Goal: Complete application form

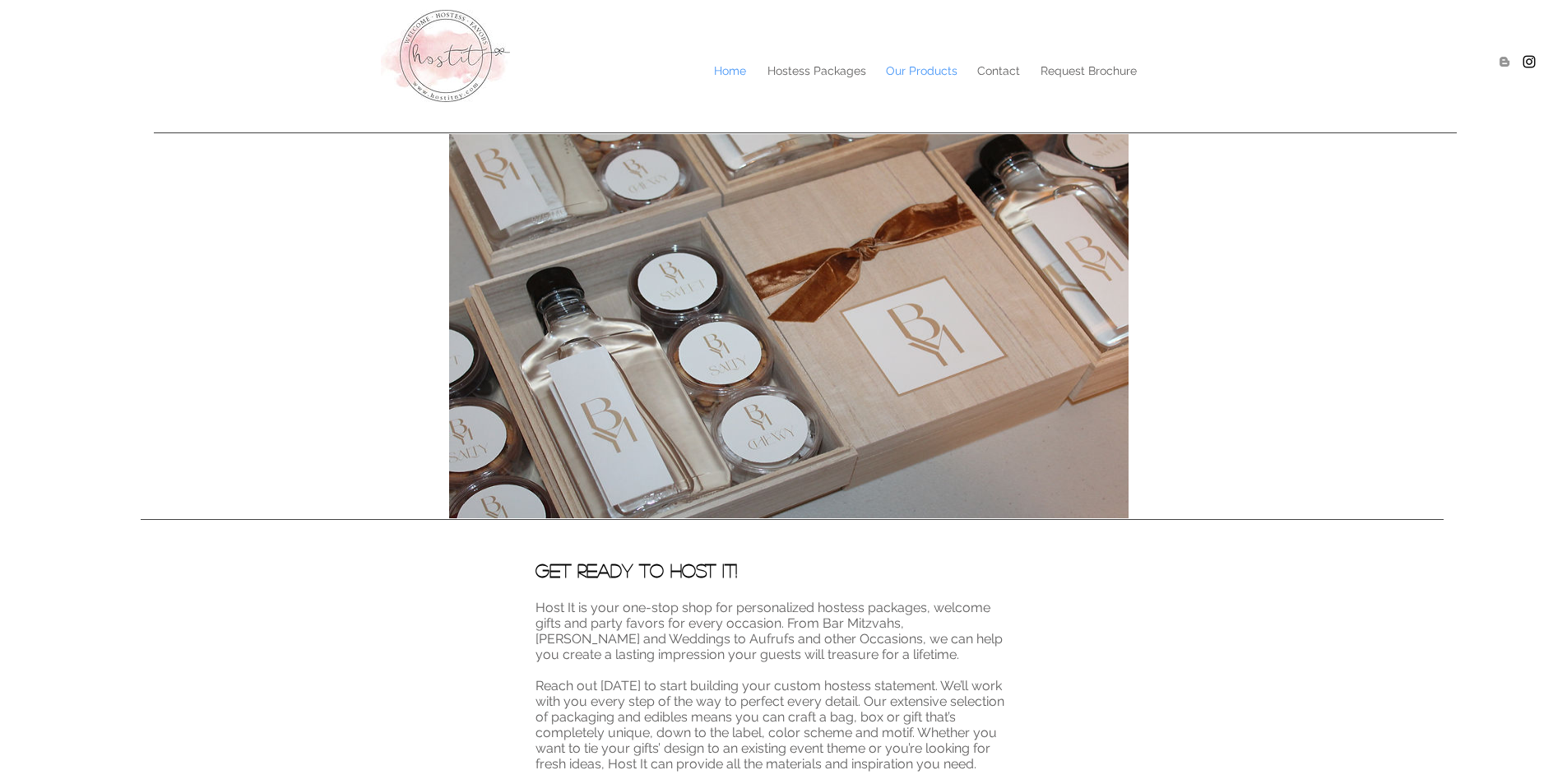
click at [914, 69] on p "Our Products" at bounding box center [922, 71] width 88 height 25
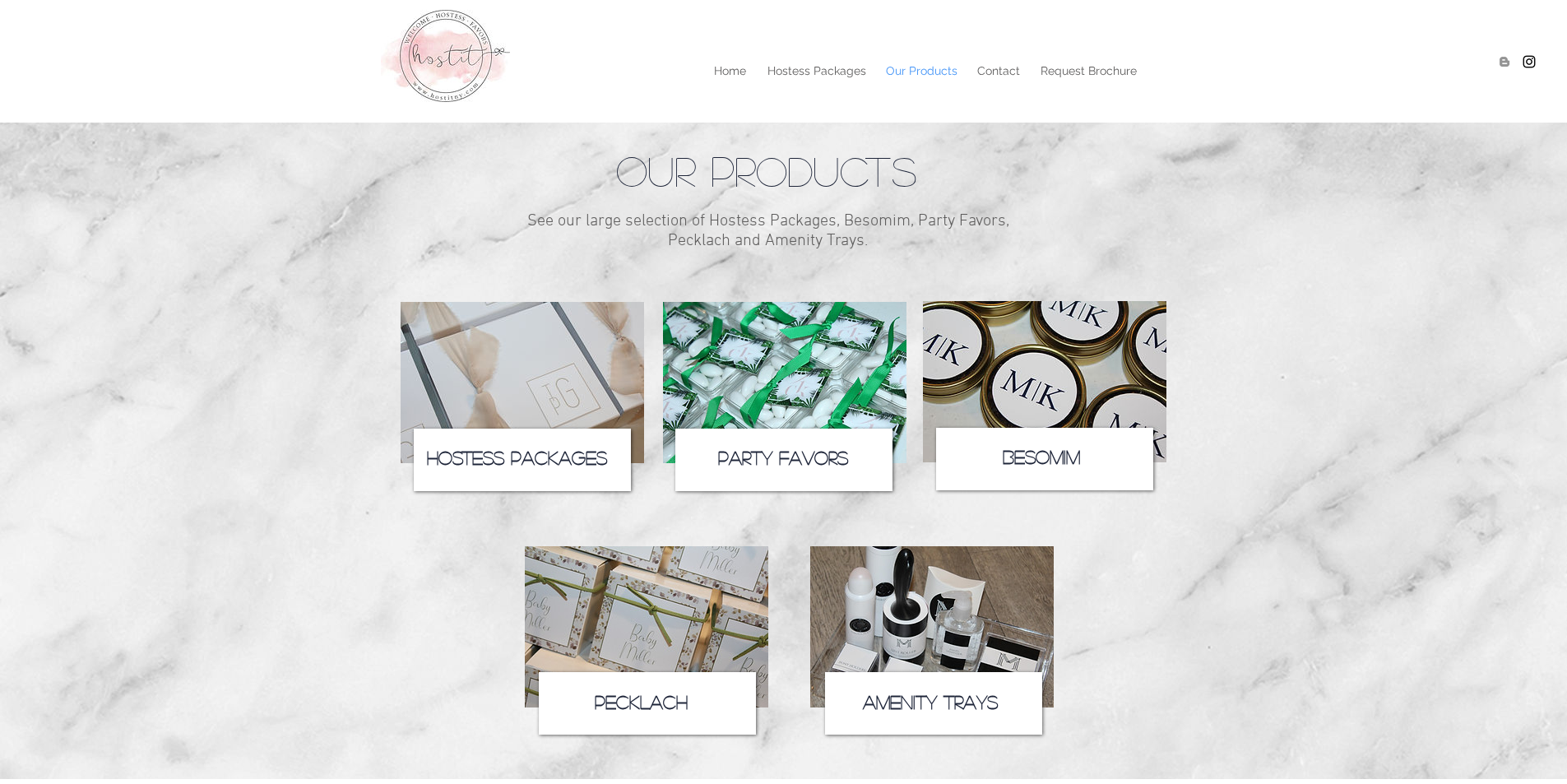
click at [507, 457] on span "Hostess Packages" at bounding box center [517, 457] width 181 height 18
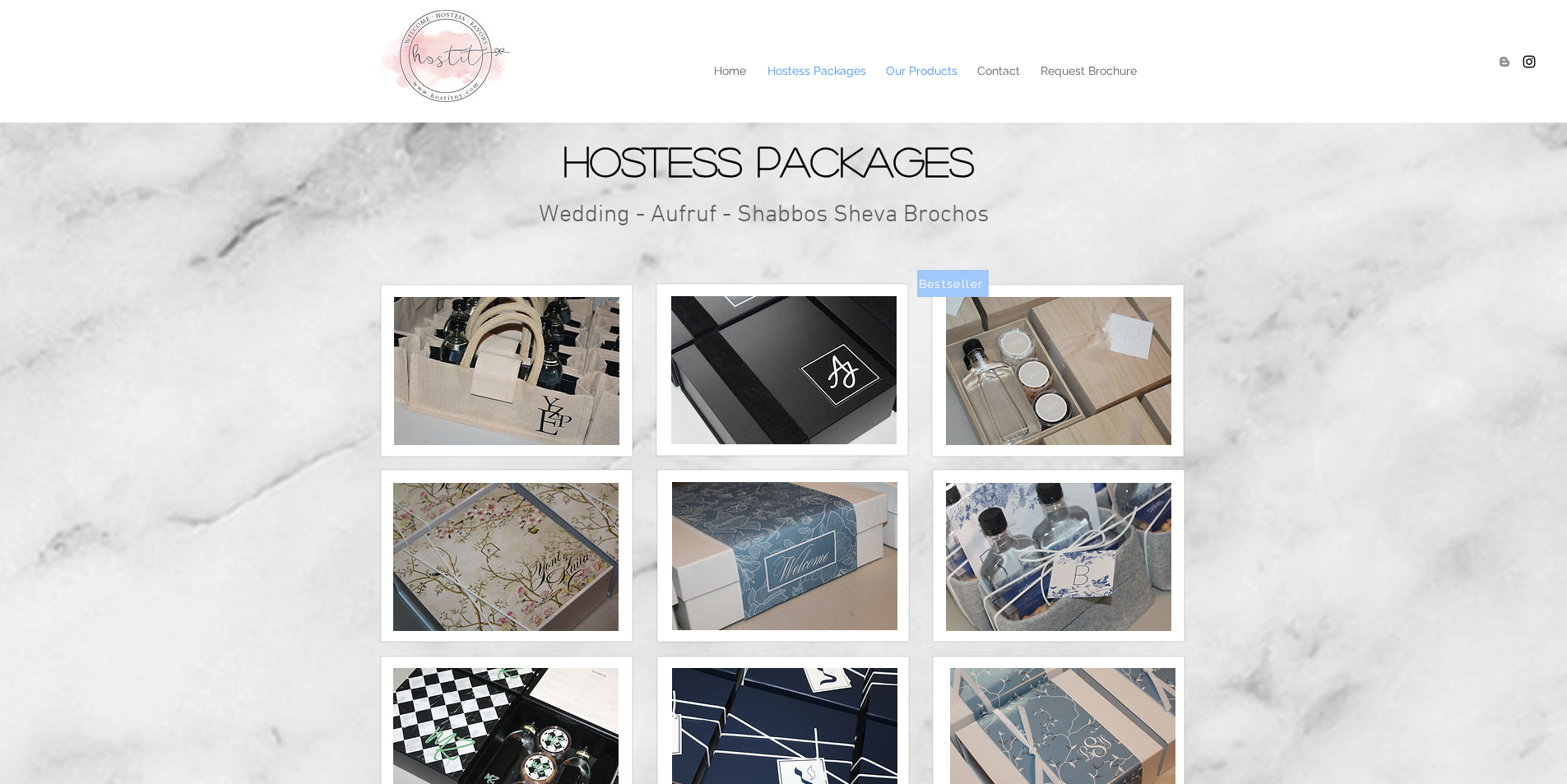
click at [905, 69] on p "Our Products" at bounding box center [922, 71] width 88 height 25
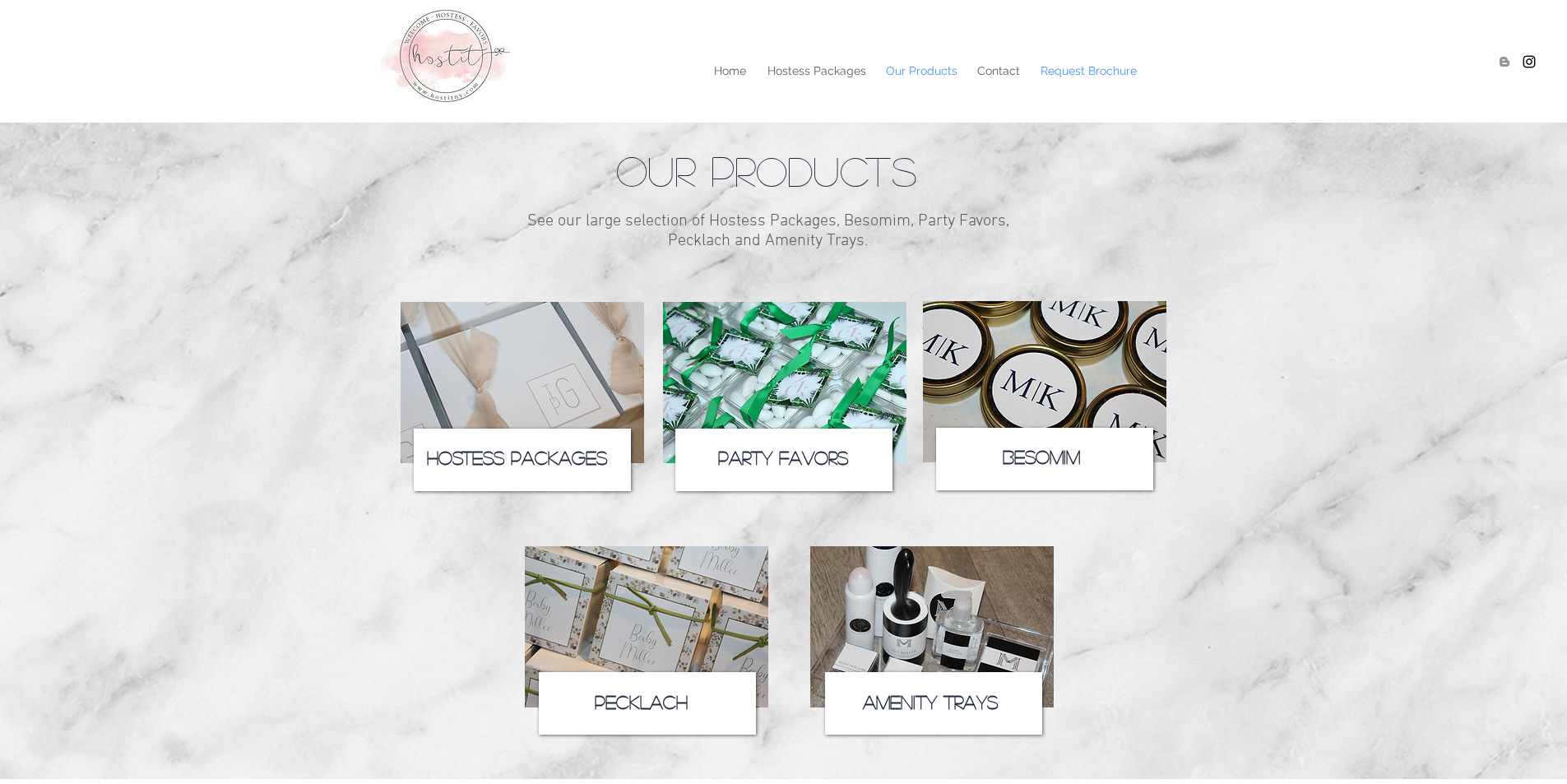
click at [1082, 75] on p "Request Brochure" at bounding box center [1089, 71] width 113 height 25
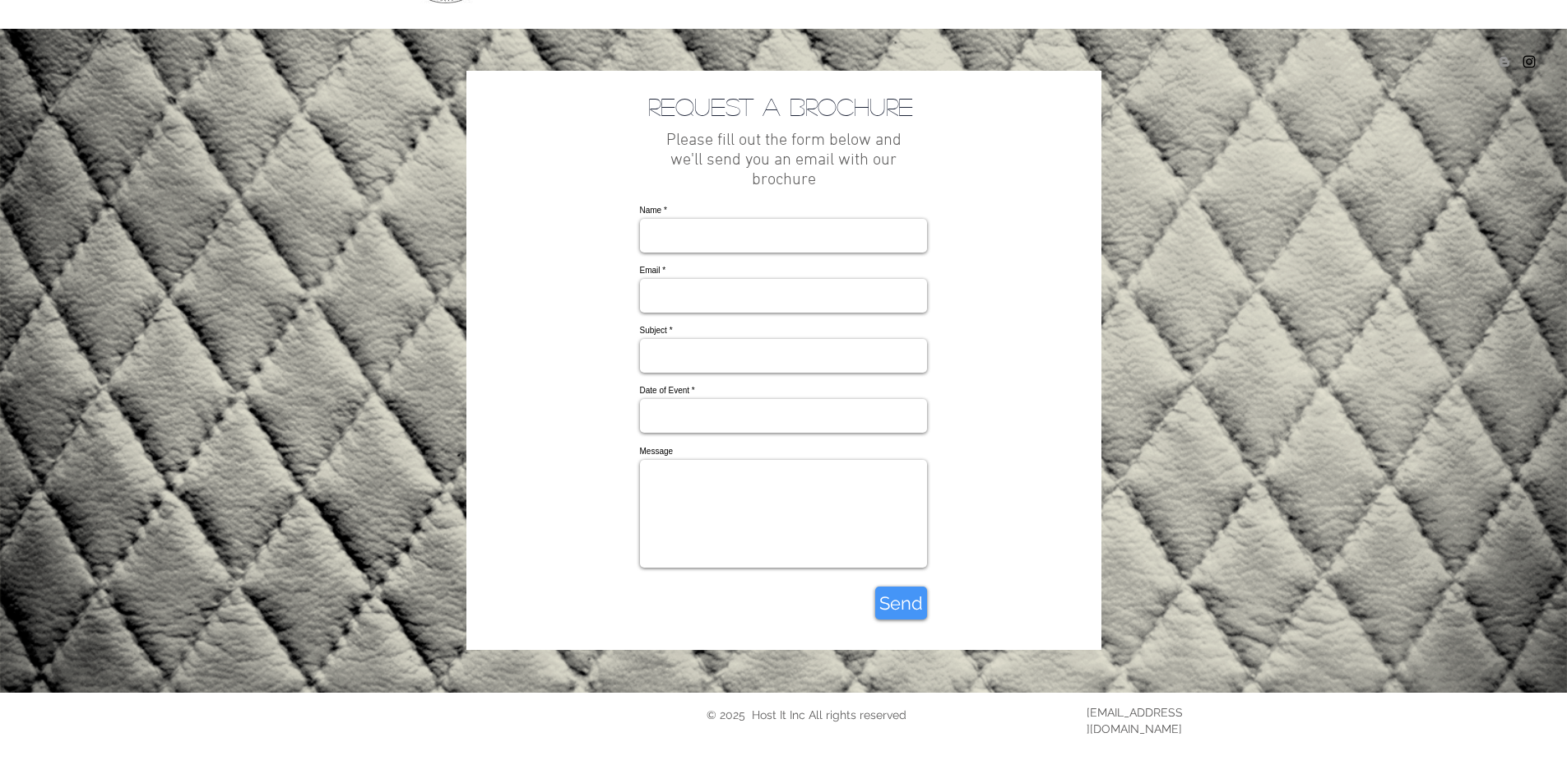
scroll to position [130, 0]
click at [692, 219] on input "Name" at bounding box center [783, 235] width 287 height 34
type input "Sharona Fray"
type input "zsharona@gmail.com"
click at [712, 347] on input "Subject" at bounding box center [783, 355] width 287 height 34
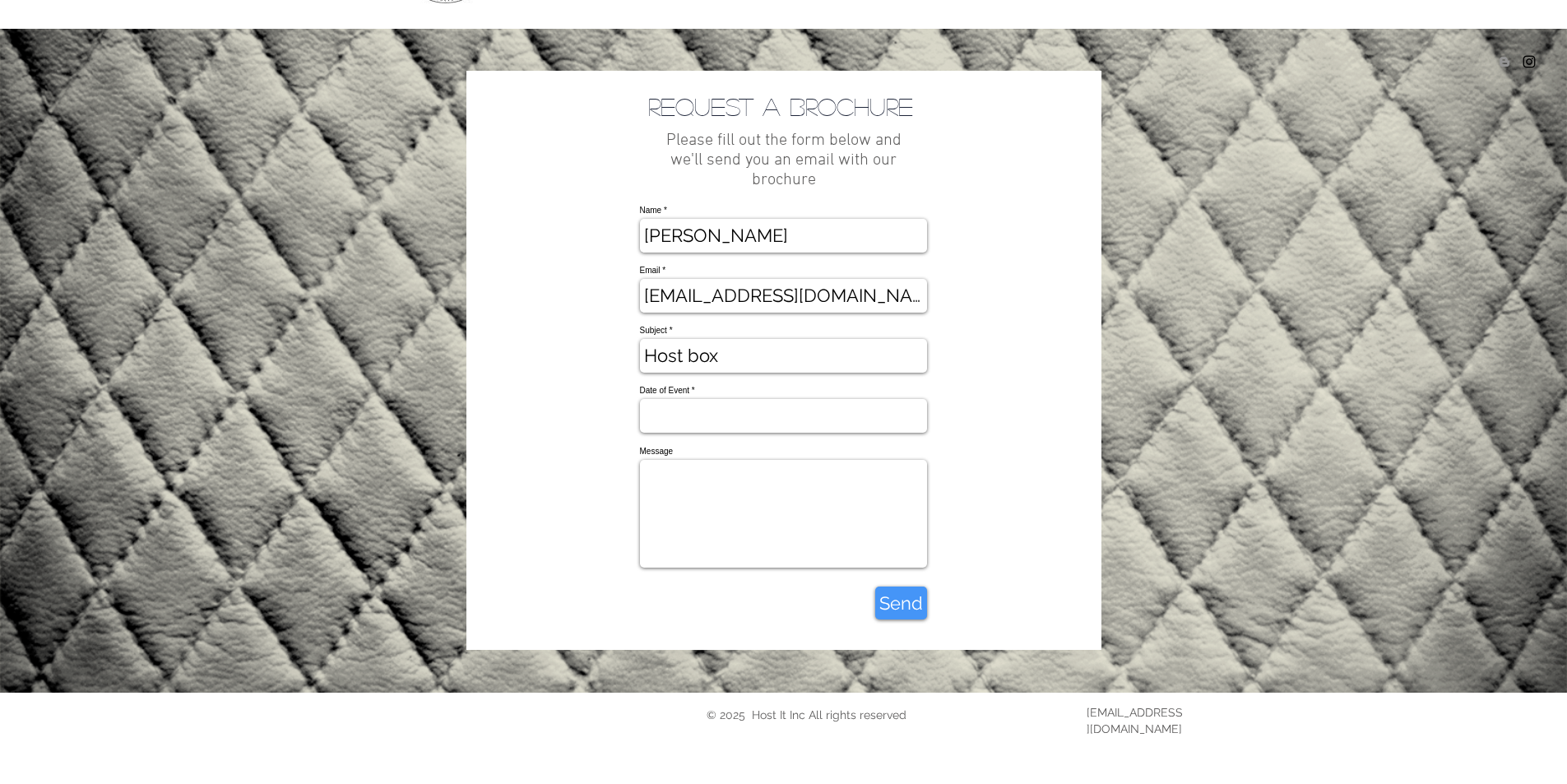
type input "Host box"
click at [721, 414] on input "Date of Event" at bounding box center [783, 415] width 287 height 34
type input "10/30/2025"
click at [682, 359] on input "Host box" at bounding box center [783, 355] width 287 height 34
type input "Hosting box"
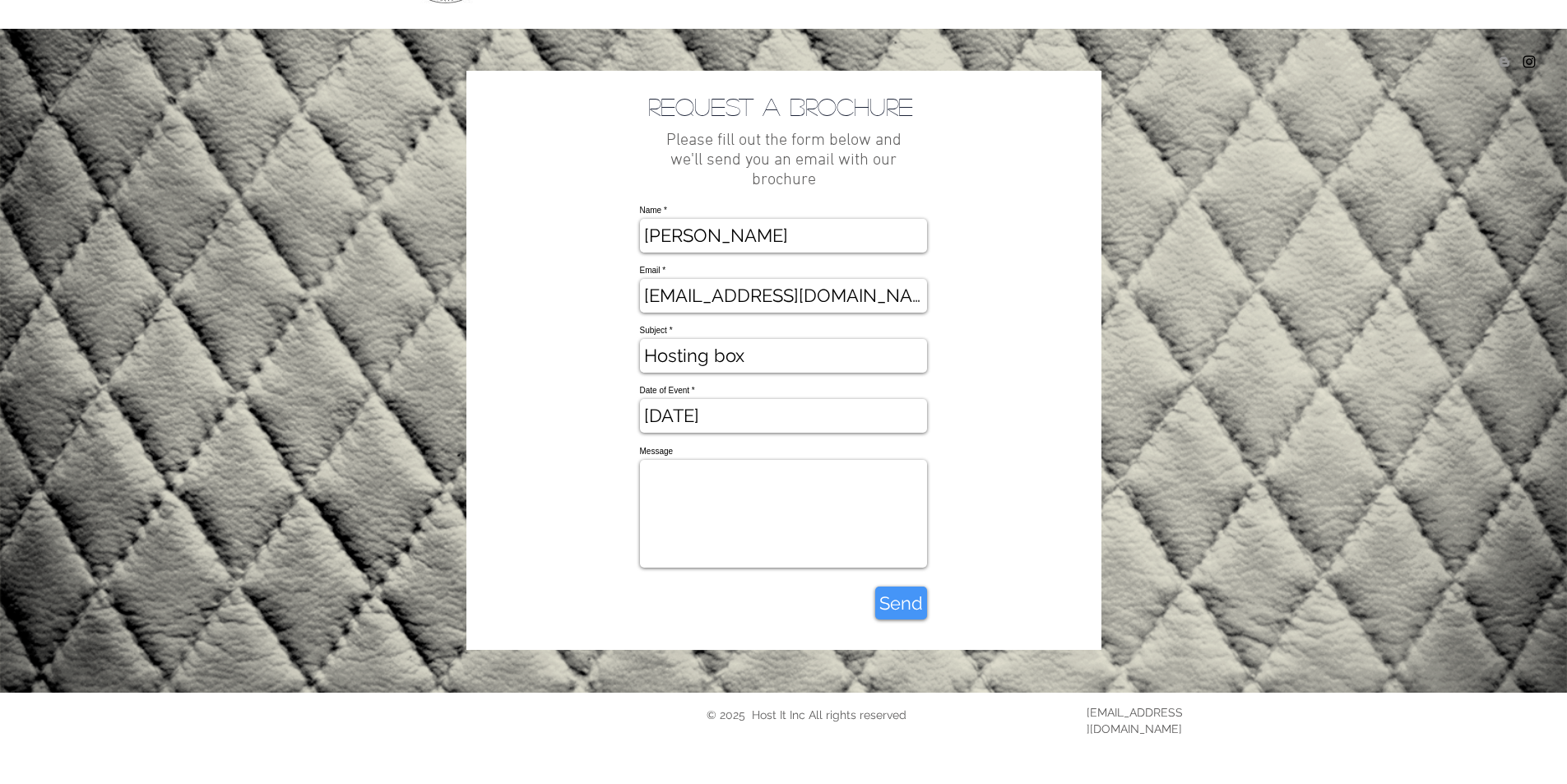
click at [906, 611] on span "Send" at bounding box center [902, 604] width 44 height 26
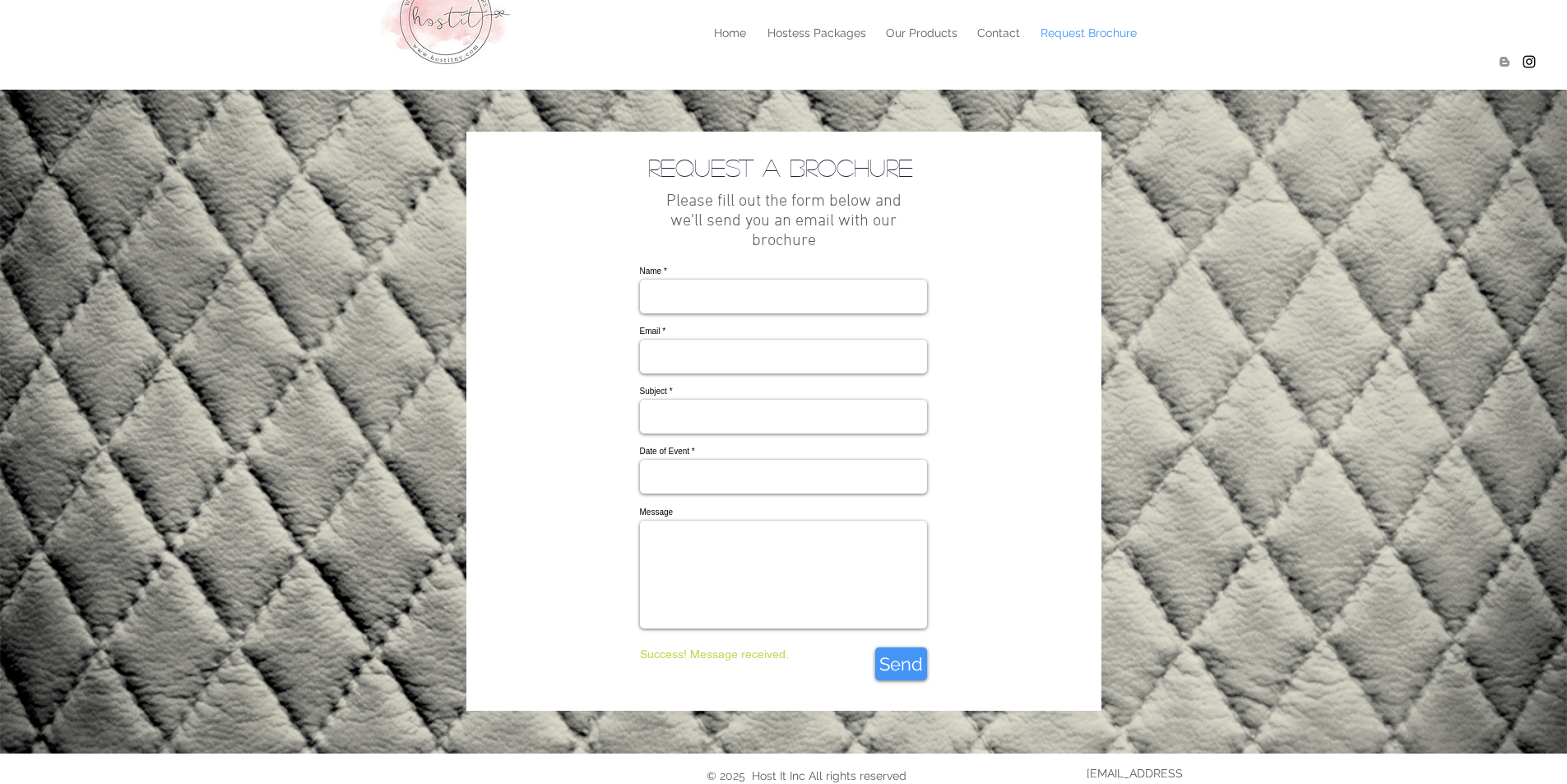
scroll to position [0, 0]
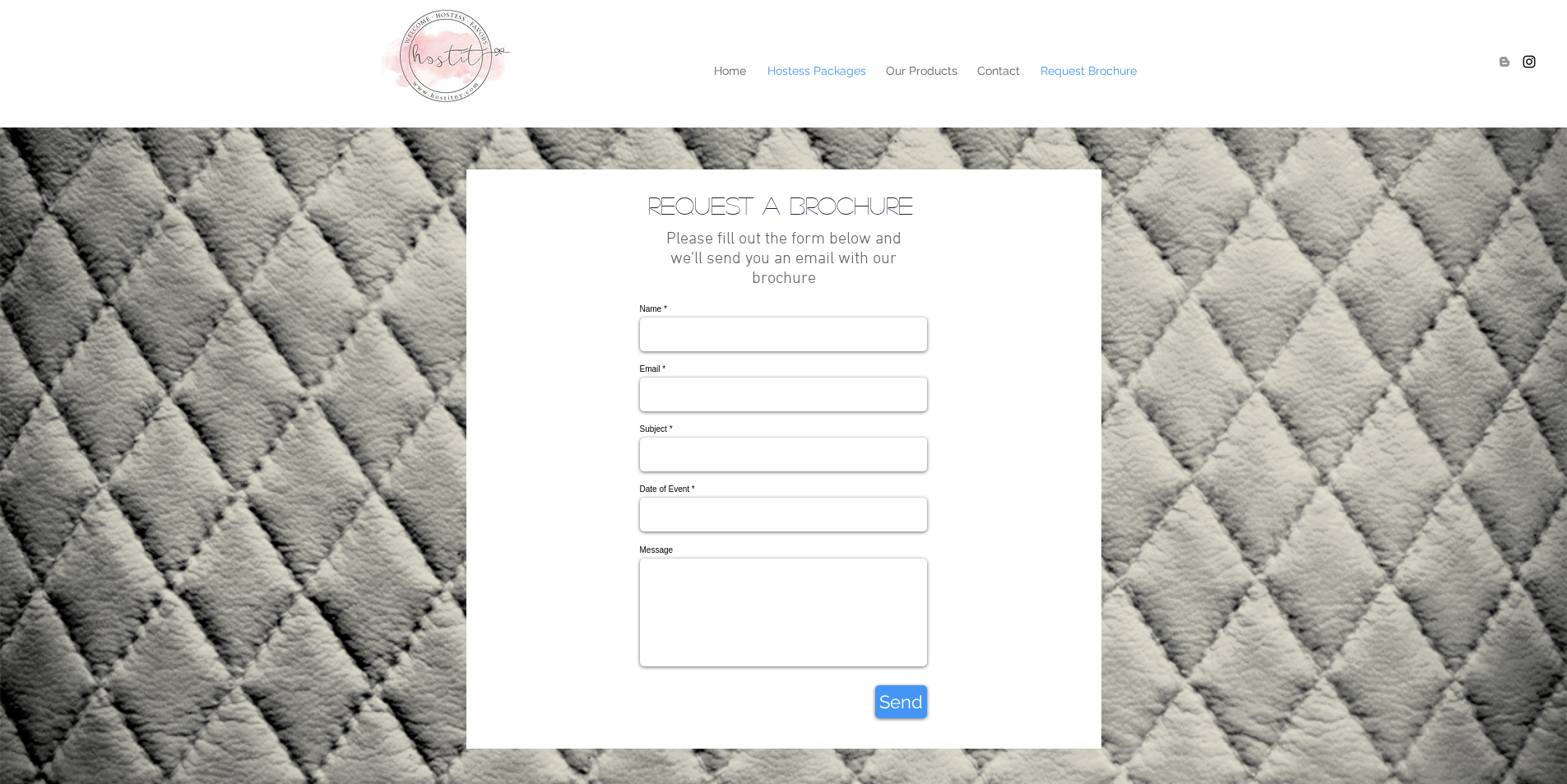
click at [820, 77] on p "Hostess Packages" at bounding box center [817, 71] width 115 height 25
